Goal: Information Seeking & Learning: Check status

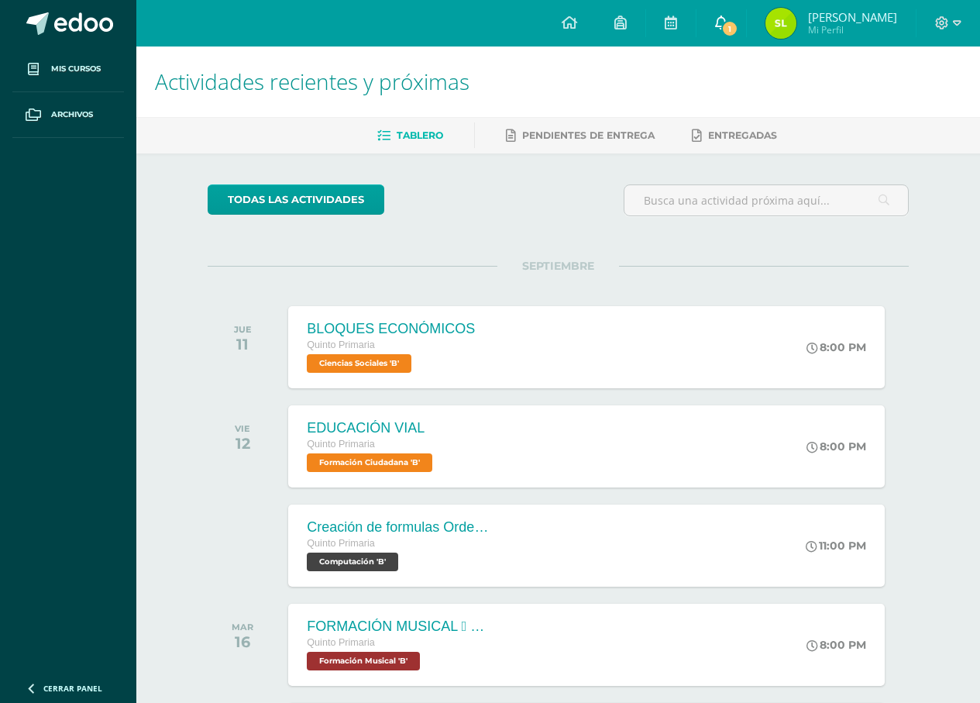
click at [728, 8] on link "1" at bounding box center [721, 23] width 50 height 46
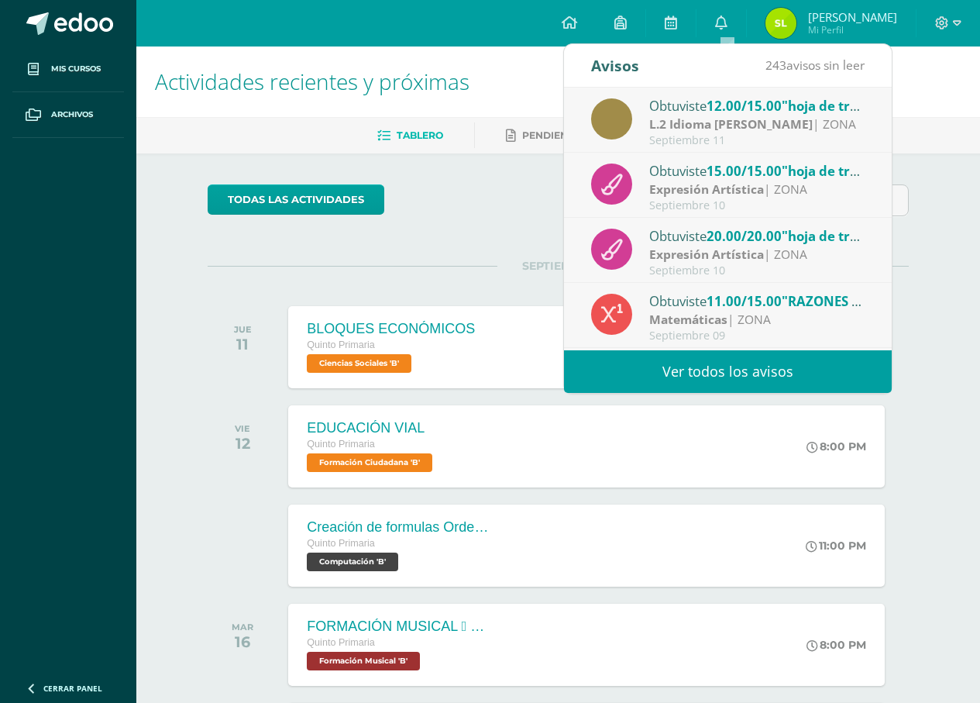
drag, startPoint x: 497, startPoint y: 224, endPoint x: 500, endPoint y: 216, distance: 8.3
click at [497, 222] on div "todas las Actividades" at bounding box center [349, 206] width 297 height 44
click at [498, 222] on div "todas las Actividades" at bounding box center [349, 206] width 297 height 44
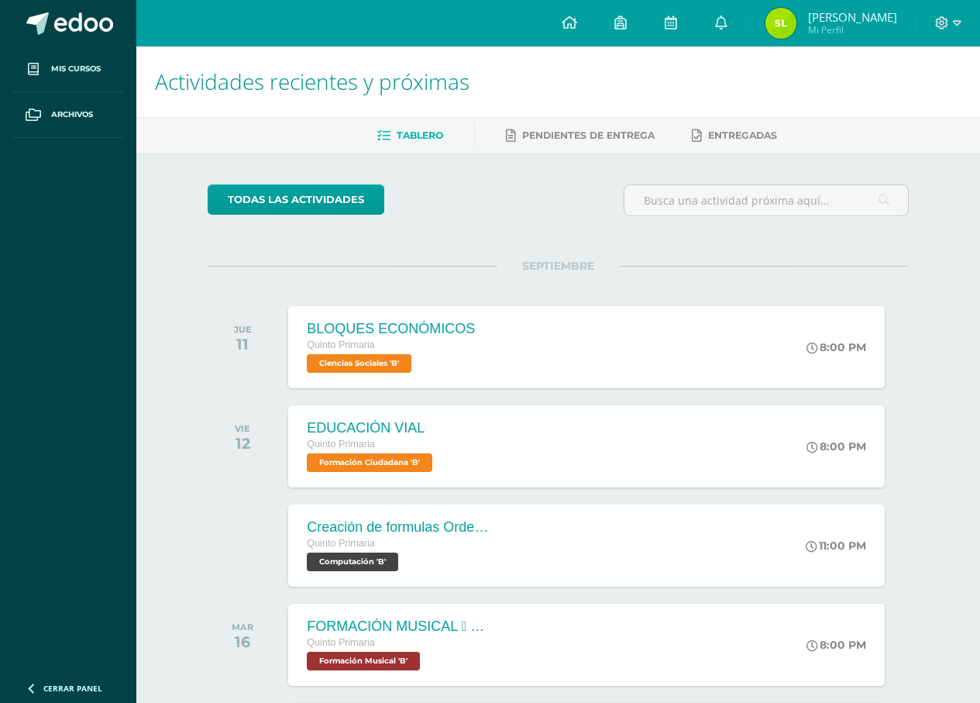
click at [795, 12] on img at bounding box center [780, 23] width 31 height 31
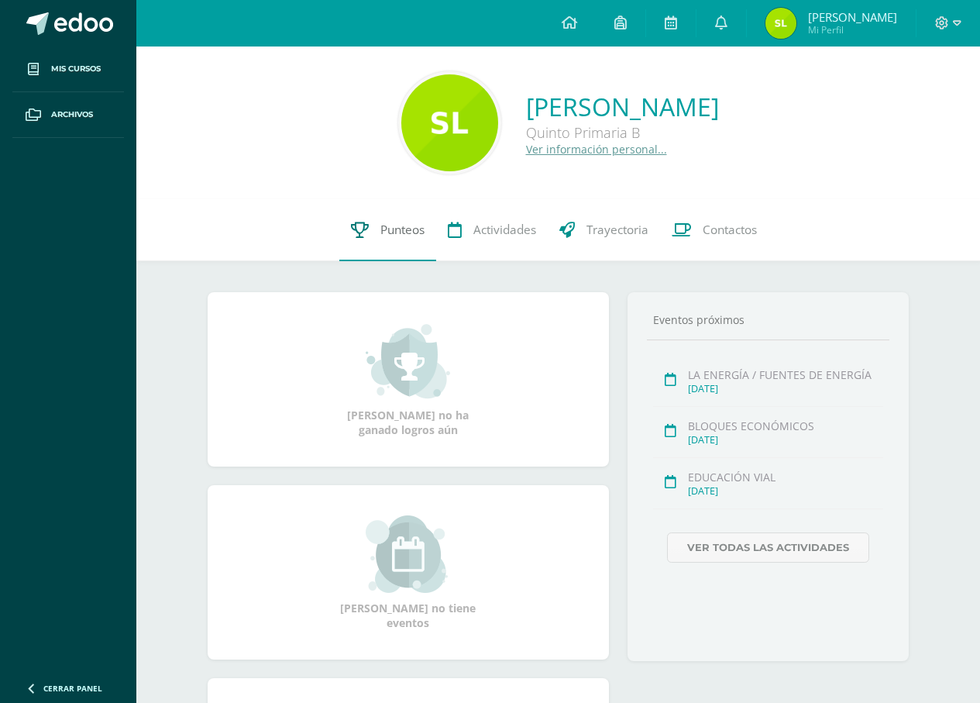
click at [370, 247] on link "Punteos" at bounding box center [387, 230] width 97 height 62
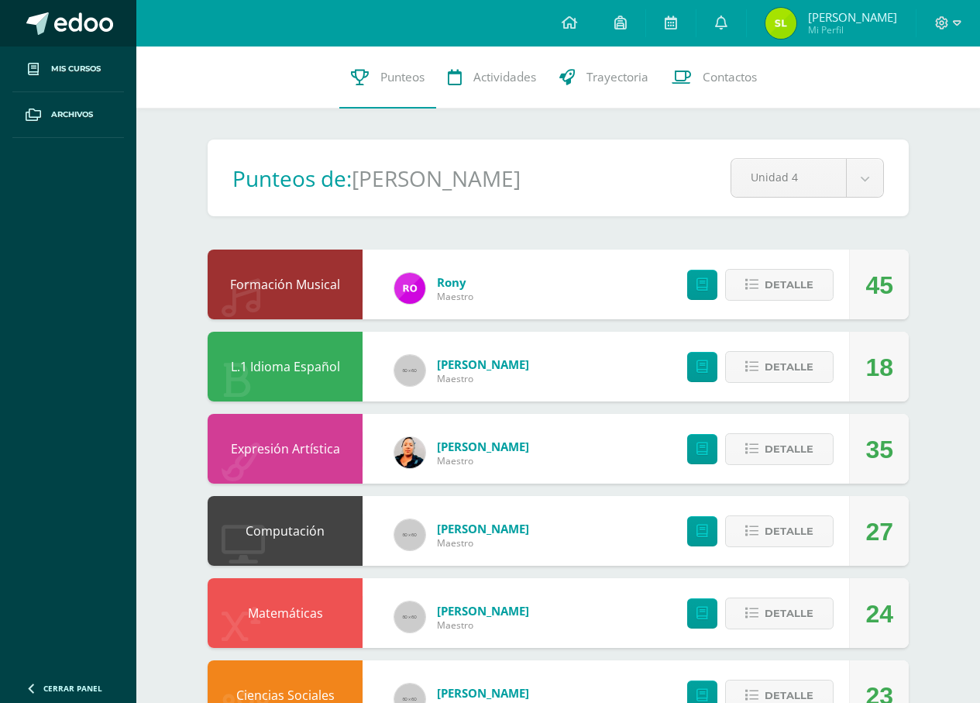
click at [40, 19] on span at bounding box center [37, 23] width 22 height 22
